Goal: Information Seeking & Learning: Learn about a topic

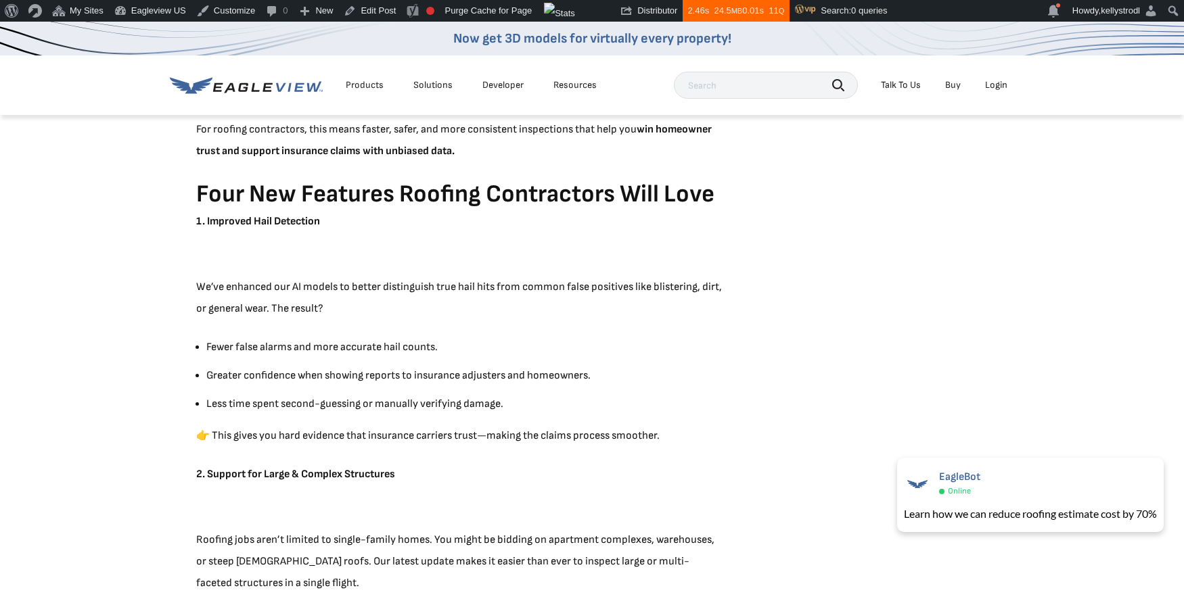
scroll to position [866, 0]
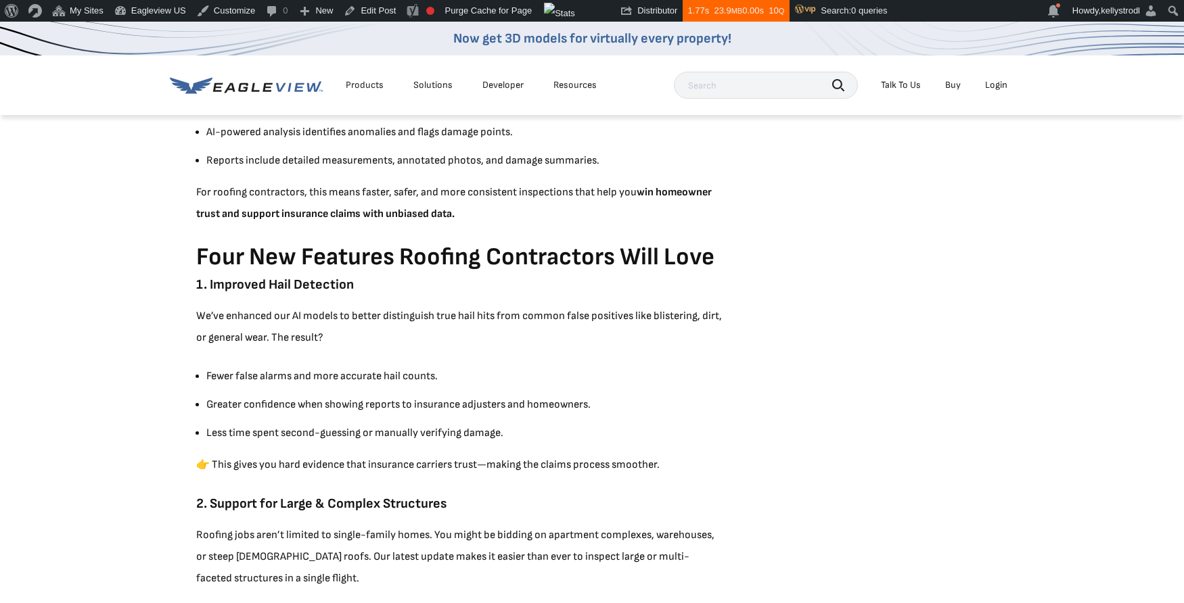
scroll to position [715, 0]
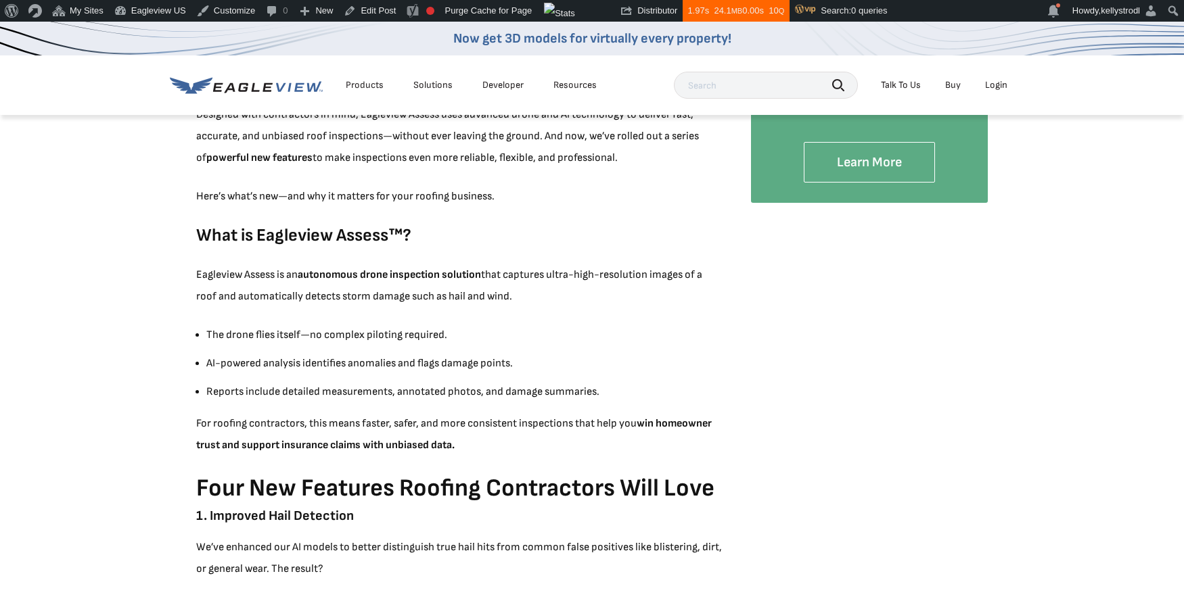
scroll to position [503, 0]
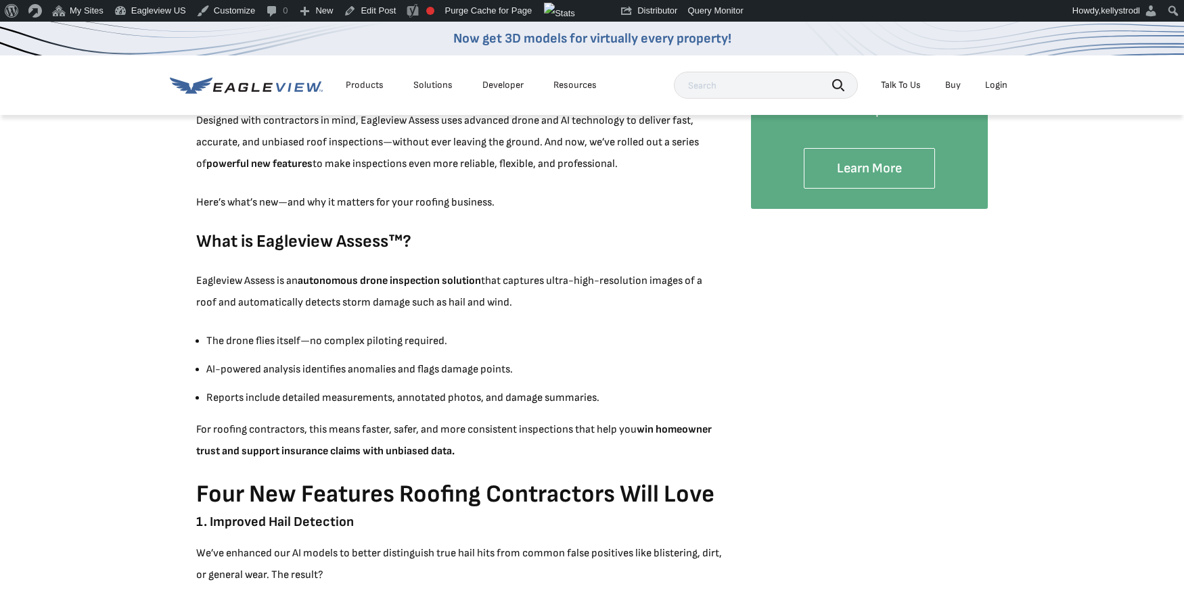
scroll to position [499, 0]
